Goal: Task Accomplishment & Management: Complete application form

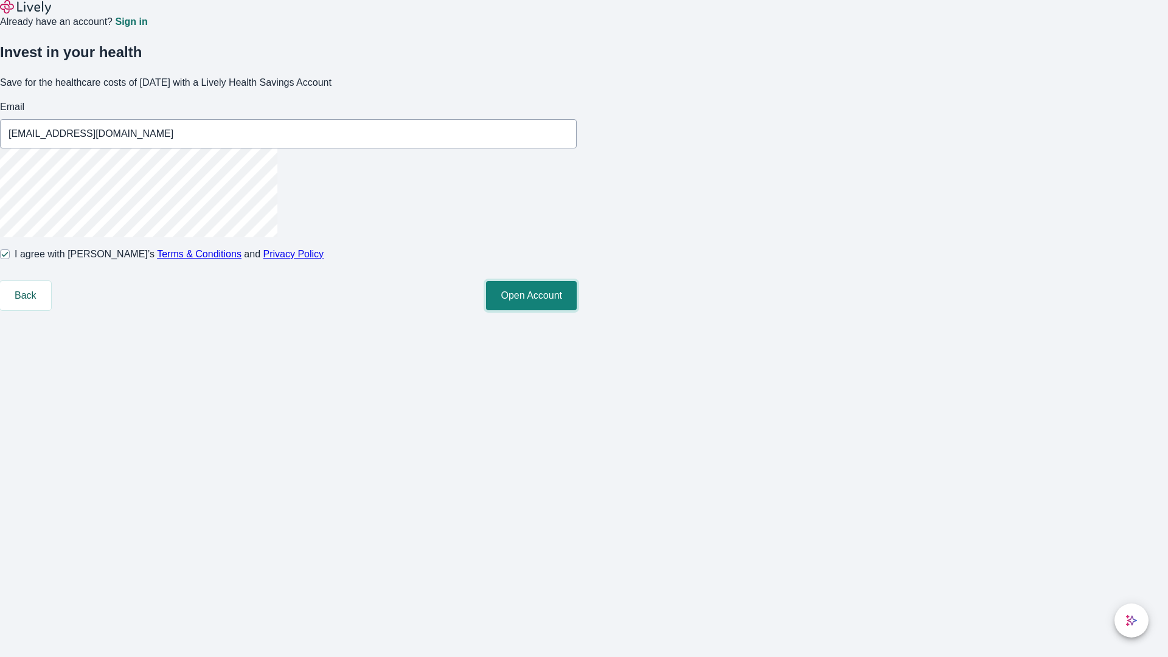
click at [577, 310] on button "Open Account" at bounding box center [531, 295] width 91 height 29
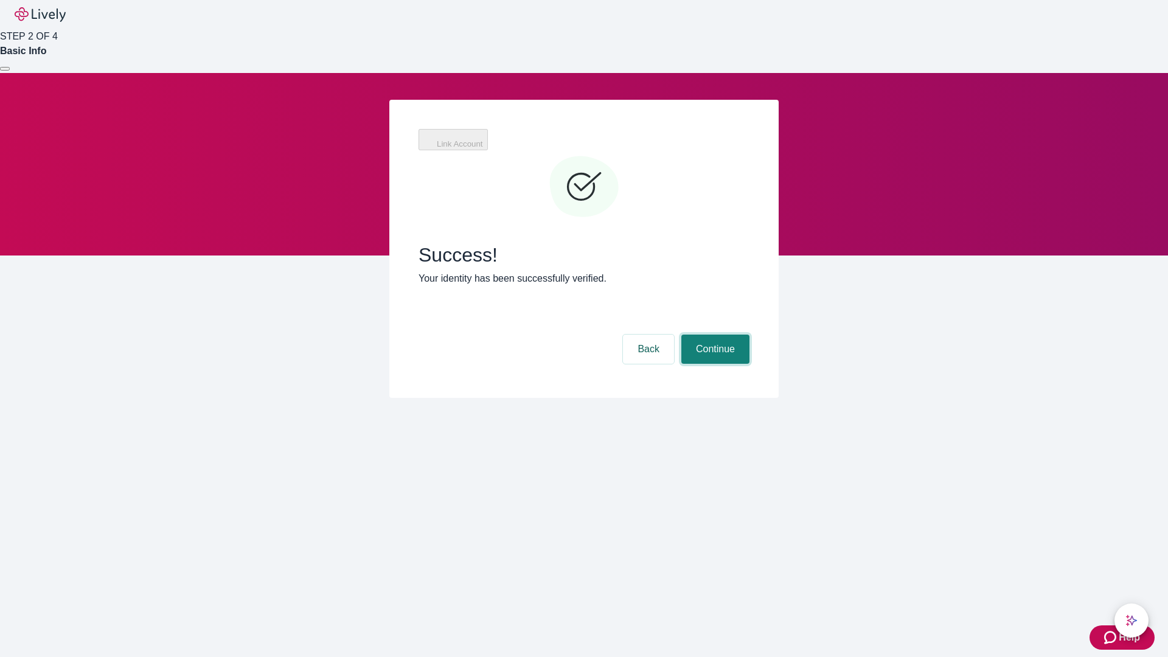
click at [714, 335] on button "Continue" at bounding box center [715, 349] width 68 height 29
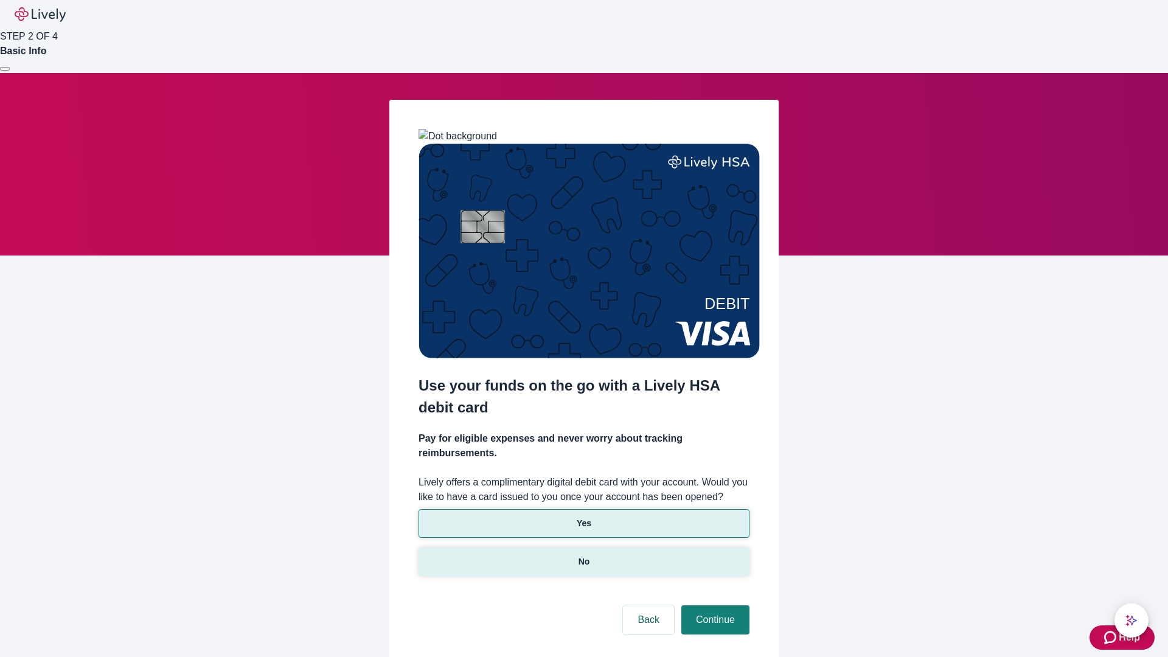
click at [583, 555] on p "No" at bounding box center [584, 561] width 12 height 13
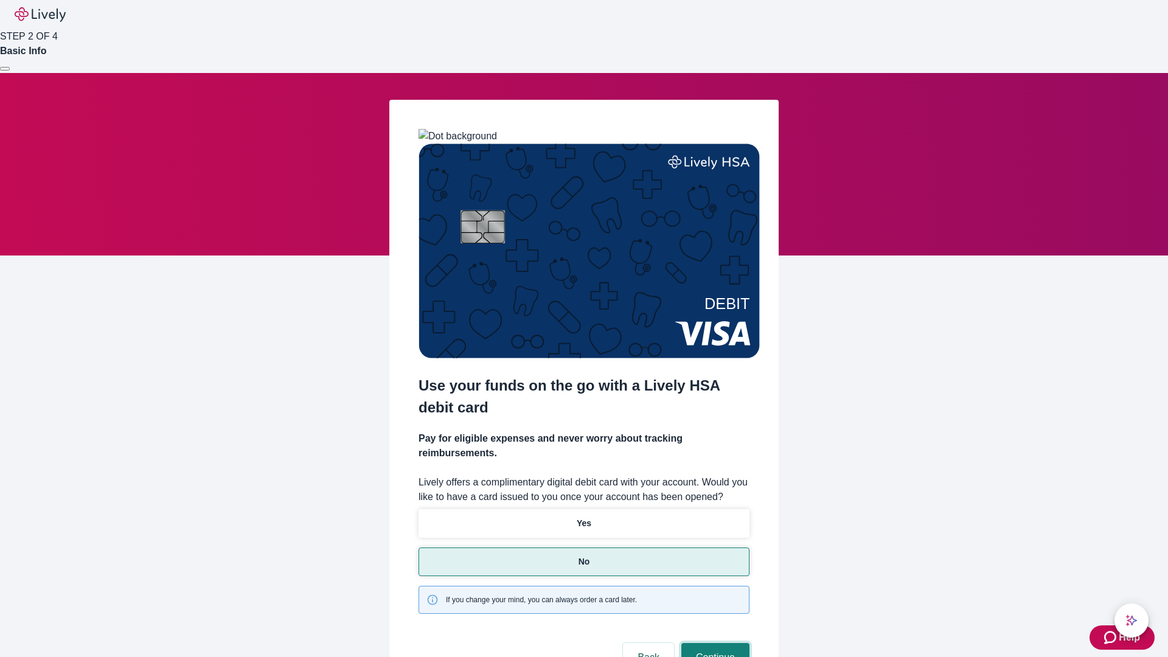
click at [714, 643] on button "Continue" at bounding box center [715, 657] width 68 height 29
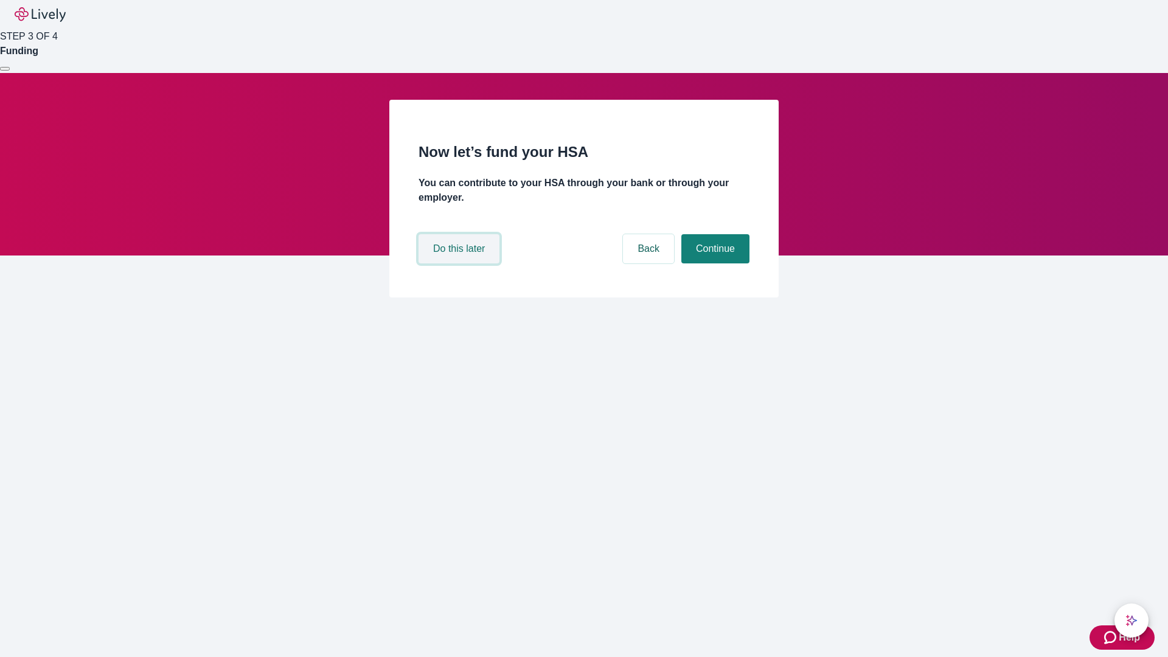
click at [460, 263] on button "Do this later" at bounding box center [459, 248] width 81 height 29
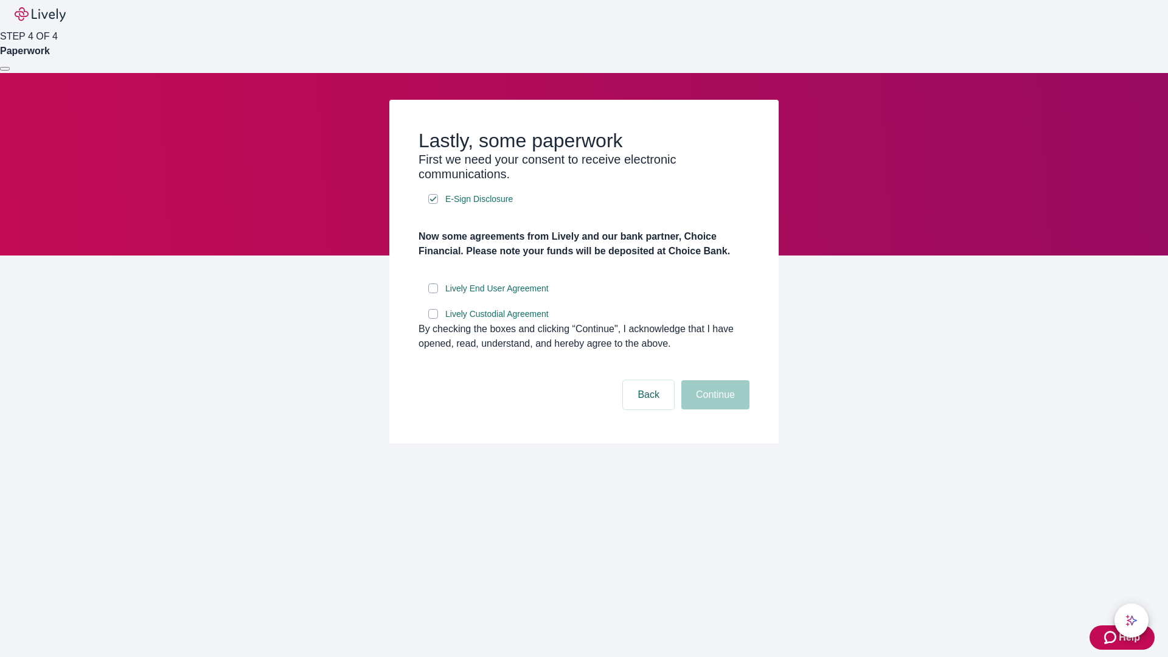
click at [433, 293] on input "Lively End User Agreement" at bounding box center [433, 288] width 10 height 10
checkbox input "true"
click at [433, 319] on input "Lively Custodial Agreement" at bounding box center [433, 314] width 10 height 10
checkbox input "true"
click at [714, 409] on button "Continue" at bounding box center [715, 394] width 68 height 29
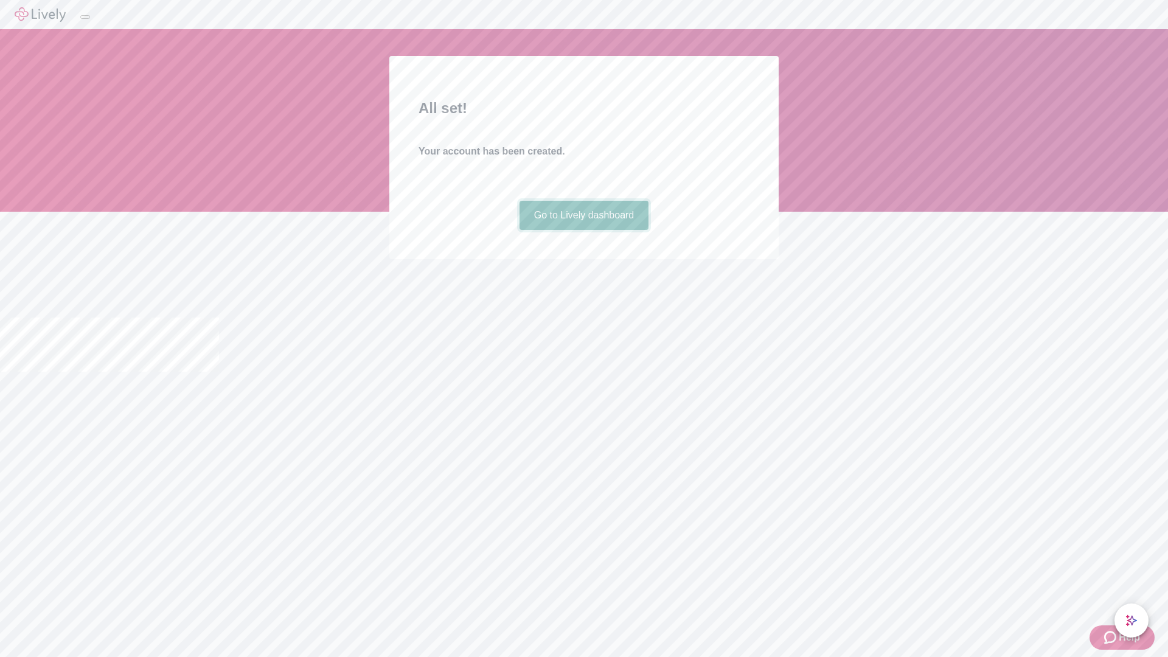
click at [583, 230] on link "Go to Lively dashboard" at bounding box center [584, 215] width 130 height 29
